Goal: Task Accomplishment & Management: Use online tool/utility

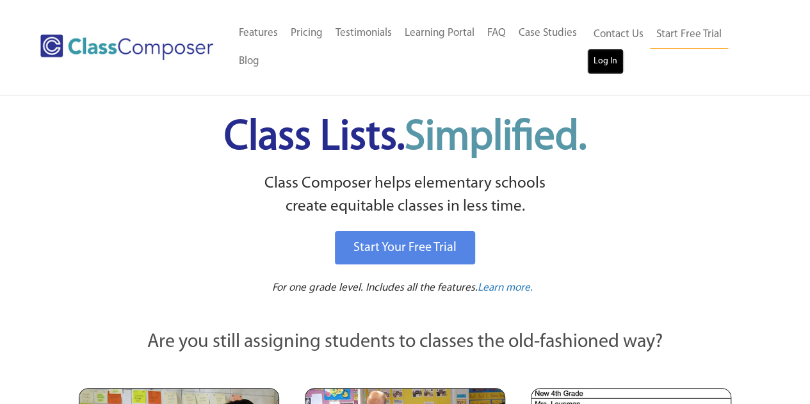
click at [614, 63] on link "Log In" at bounding box center [605, 62] width 36 height 26
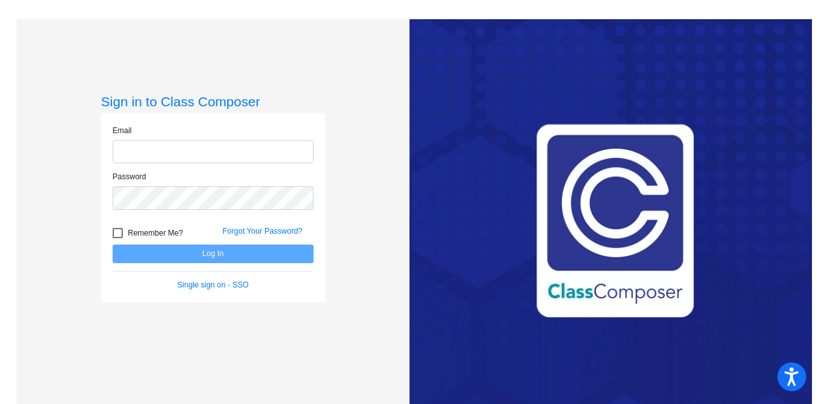
type input "[EMAIL_ADDRESS][DOMAIN_NAME]"
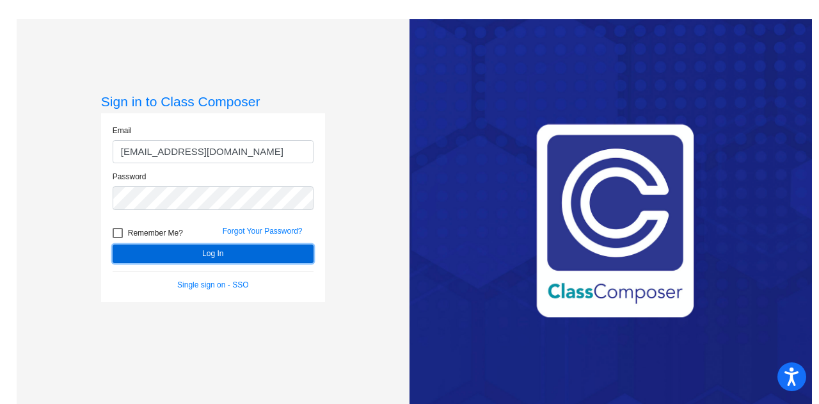
click at [229, 259] on button "Log In" at bounding box center [213, 254] width 201 height 19
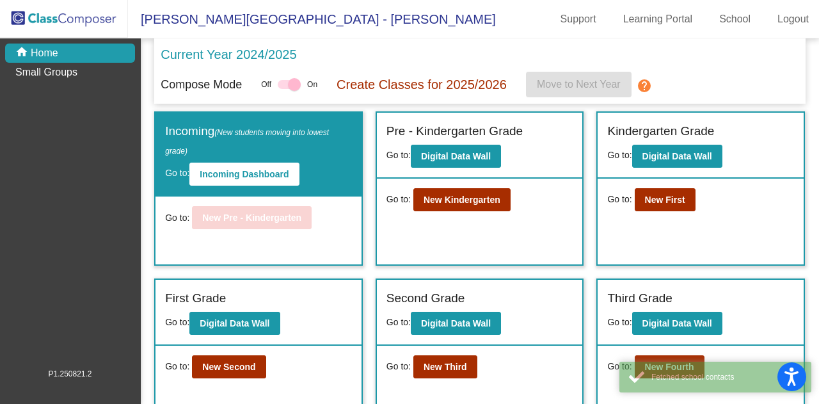
click at [378, 52] on div "Current Year 2024/2025" at bounding box center [480, 58] width 639 height 27
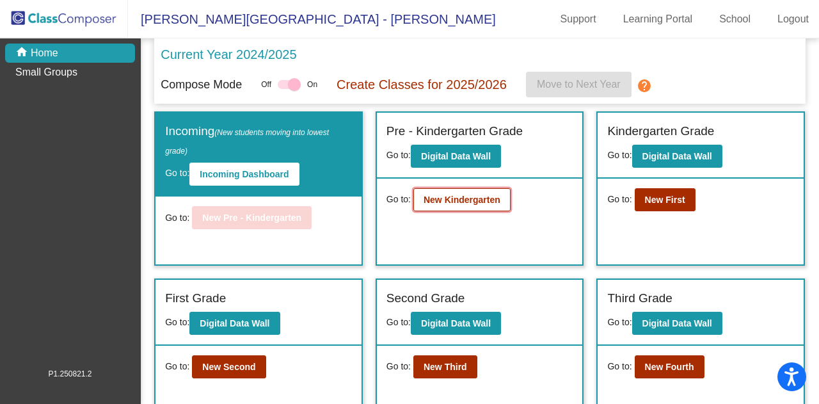
click at [475, 204] on button "New Kindergarten" at bounding box center [462, 199] width 97 height 23
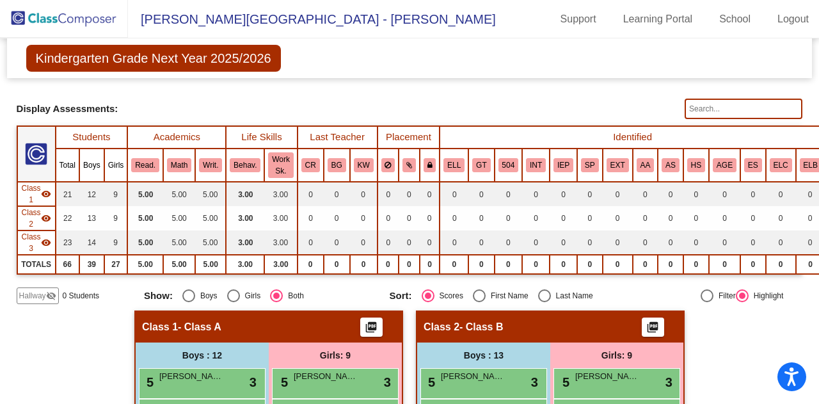
click at [32, 197] on span "Class 1" at bounding box center [31, 193] width 19 height 23
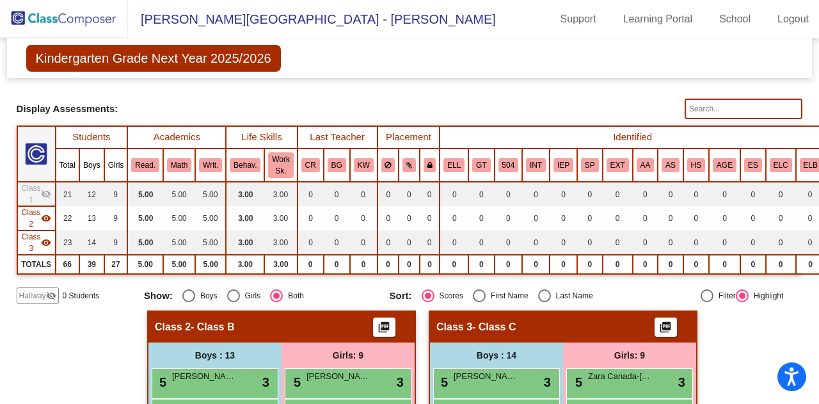
click at [35, 195] on span "Class 1" at bounding box center [31, 193] width 19 height 23
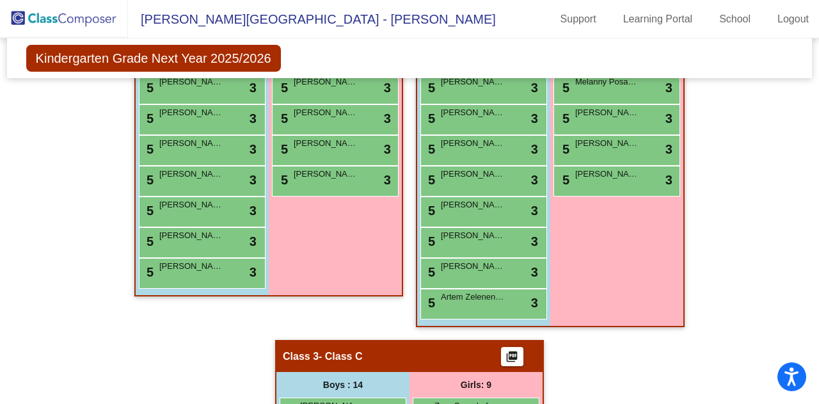
scroll to position [64, 0]
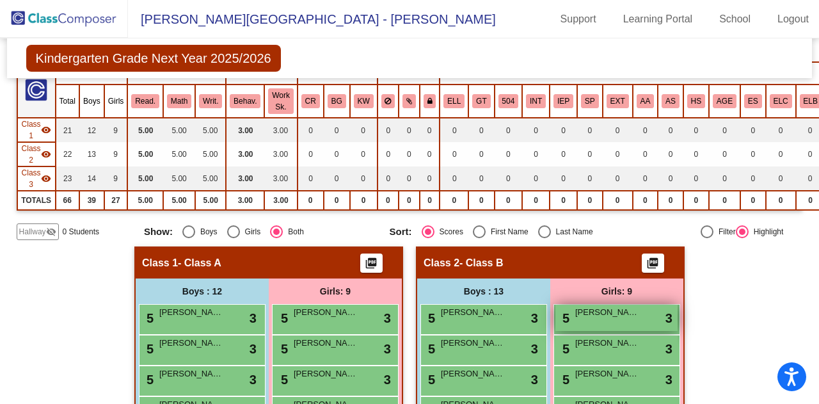
click at [605, 318] on div "5 Bailey Beynon lock do_not_disturb_alt 3" at bounding box center [617, 318] width 122 height 26
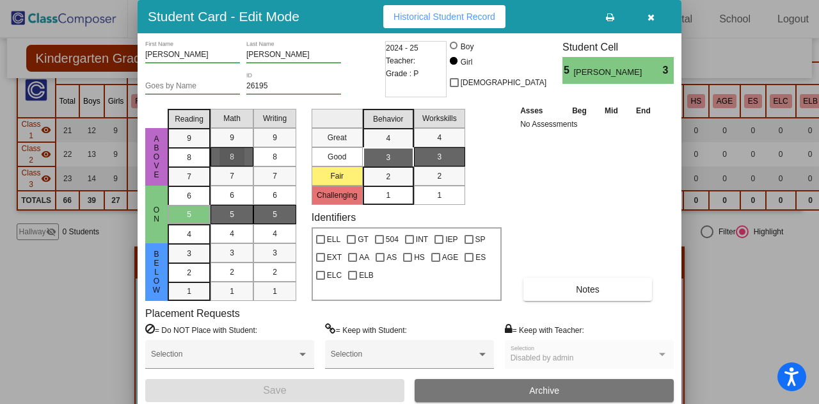
click at [239, 155] on div "8" at bounding box center [232, 156] width 25 height 19
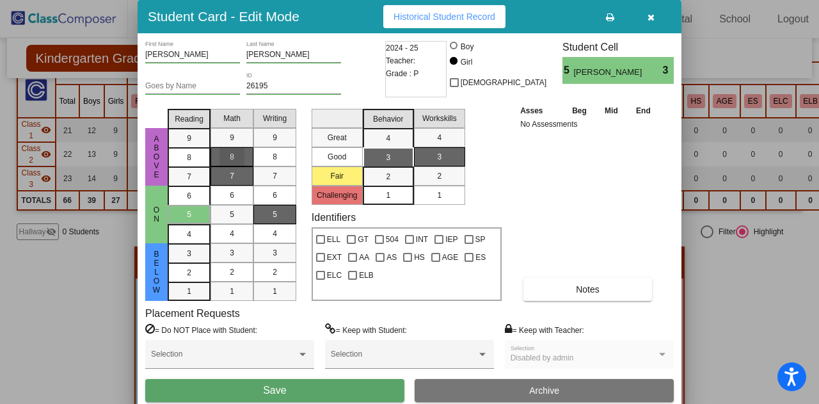
click at [243, 177] on div "7" at bounding box center [232, 175] width 25 height 19
click at [244, 195] on div "6" at bounding box center [232, 195] width 25 height 19
click at [182, 148] on div "8" at bounding box center [189, 138] width 25 height 19
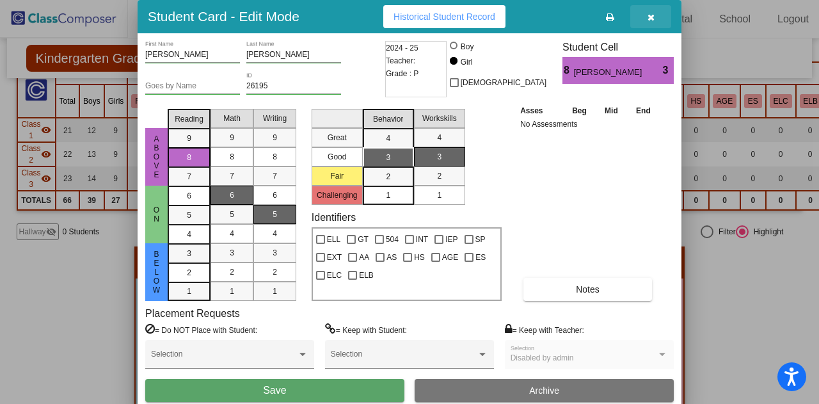
click at [650, 17] on icon "button" at bounding box center [651, 17] width 7 height 9
